Goal: Task Accomplishment & Management: Manage account settings

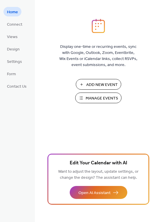
click at [93, 97] on span "Manage Events" at bounding box center [102, 99] width 32 height 6
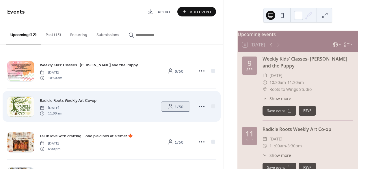
scroll to position [0, 0]
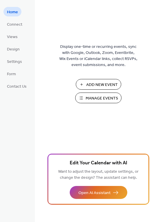
click at [94, 100] on span "Manage Events" at bounding box center [102, 99] width 32 height 6
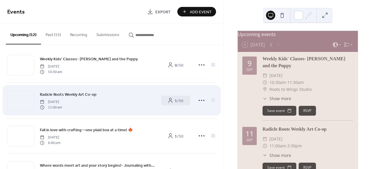
scroll to position [7, 0]
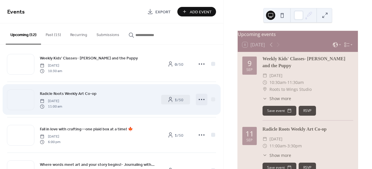
click at [201, 100] on icon at bounding box center [201, 99] width 9 height 9
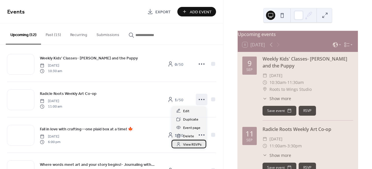
click at [190, 141] on div "View RSVPs" at bounding box center [189, 144] width 35 height 8
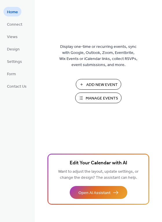
click at [90, 97] on span "Manage Events" at bounding box center [102, 99] width 32 height 6
click at [88, 97] on span "Manage Events" at bounding box center [102, 99] width 32 height 6
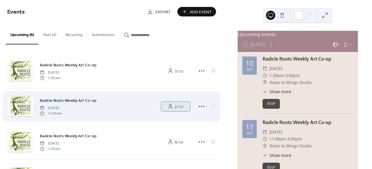
click at [175, 106] on b "2" at bounding box center [176, 107] width 2 height 8
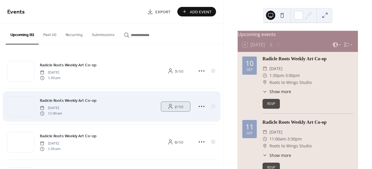
click at [172, 106] on link "2 / 50" at bounding box center [175, 107] width 29 height 10
